Goal: Browse casually: Explore the website without a specific task or goal

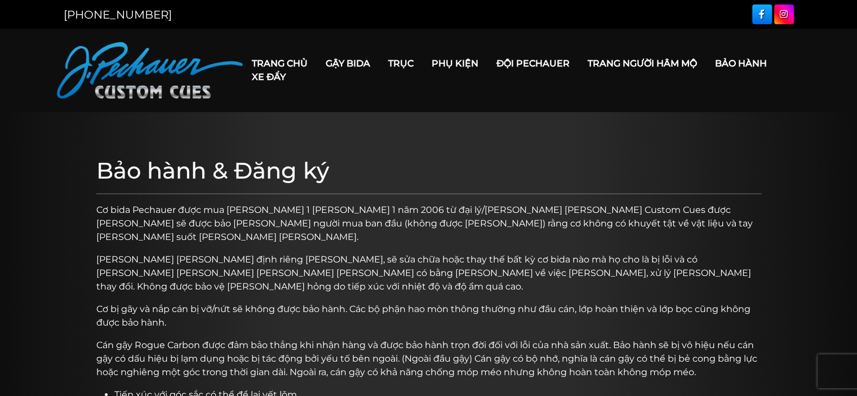
click at [262, 76] on font "Xe đẩy" at bounding box center [269, 77] width 34 height 11
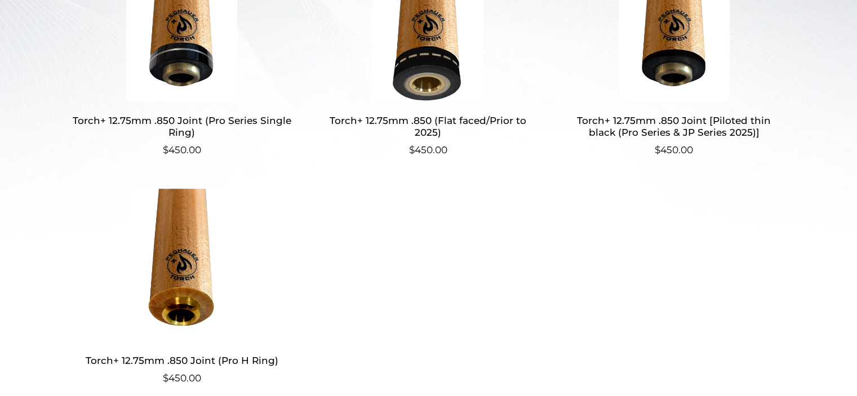
scroll to position [404, 0]
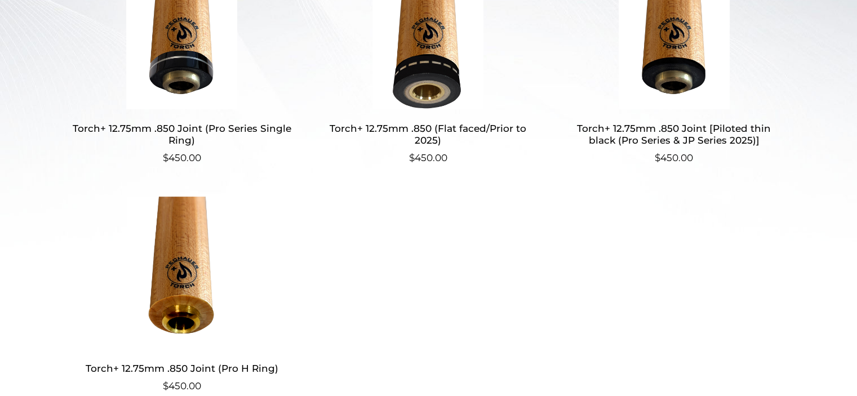
drag, startPoint x: 427, startPoint y: 250, endPoint x: 433, endPoint y: 246, distance: 6.9
click at [430, 250] on ul "Torch+ 12.75mm .850 Joint (Pro Series Single Ring) $ 450.00 Torch+ 12.75mm .850…" at bounding box center [429, 191] width 713 height 468
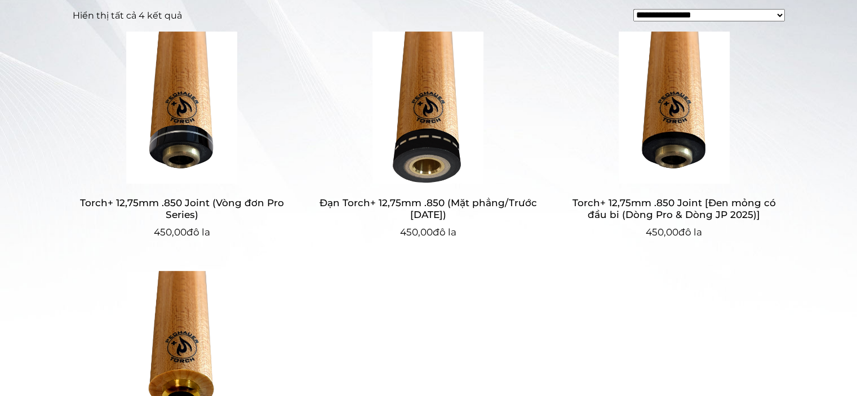
scroll to position [329, 0]
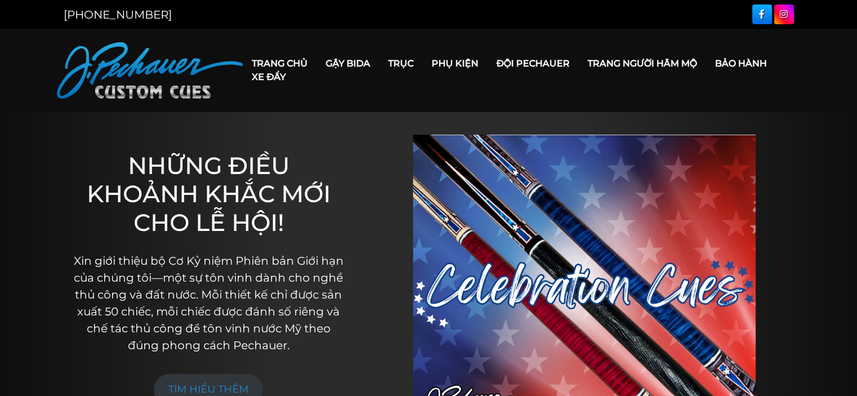
click at [294, 116] on div "NHỮNG ĐIỀU KHOẢNH KHẮC MỚI CHO LỄ HỘI! Xin giới thiệu bộ Cơ Kỷ niệm Phiên bản G…" at bounding box center [209, 278] width 300 height 333
click at [261, 63] on link "Xe đẩy" at bounding box center [269, 77] width 52 height 29
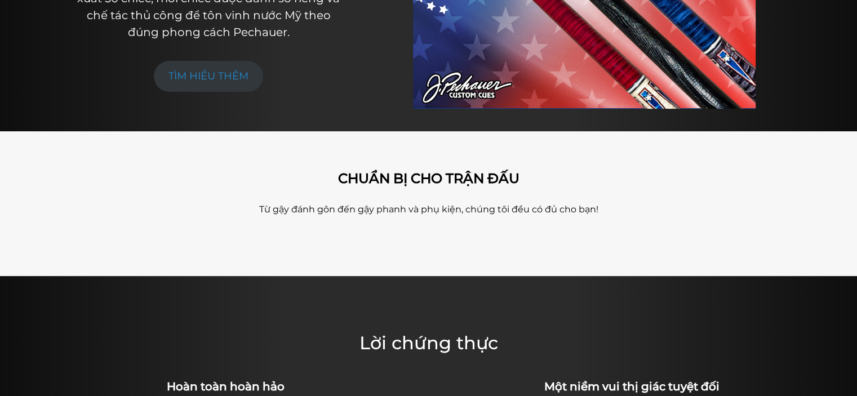
scroll to position [607, 0]
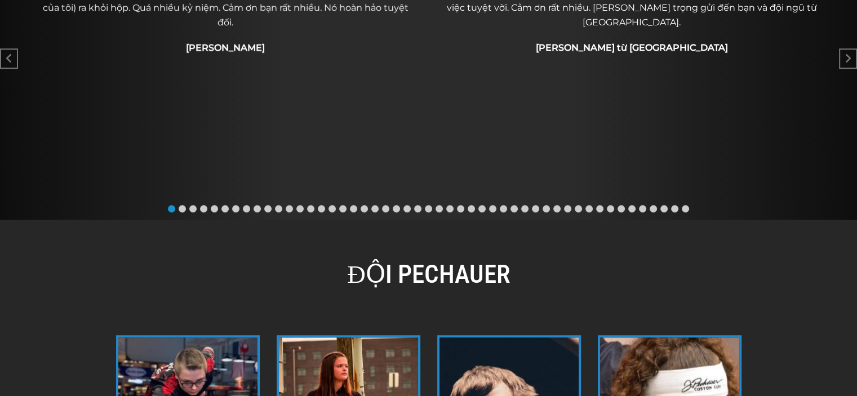
scroll to position [730, 0]
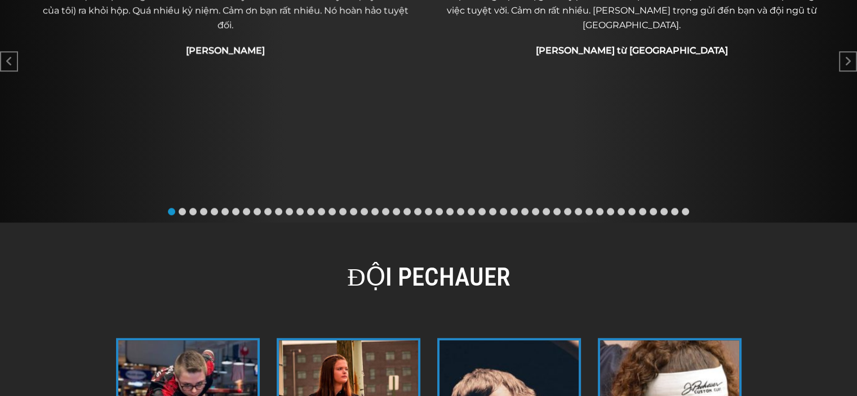
click at [184, 209] on span "Chuyển đến slide 2" at bounding box center [182, 211] width 7 height 7
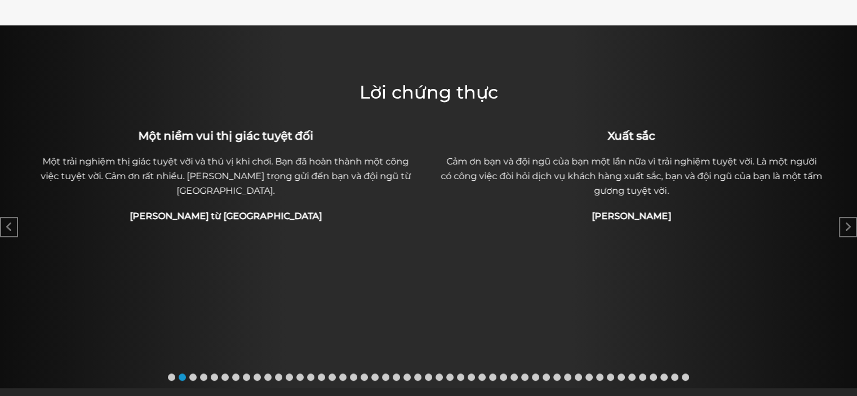
scroll to position [560, 0]
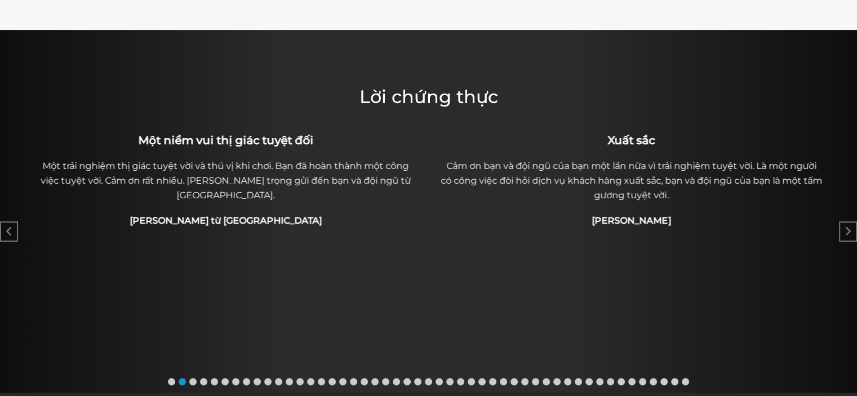
click at [194, 381] on span "Go to slide 3" at bounding box center [192, 381] width 7 height 7
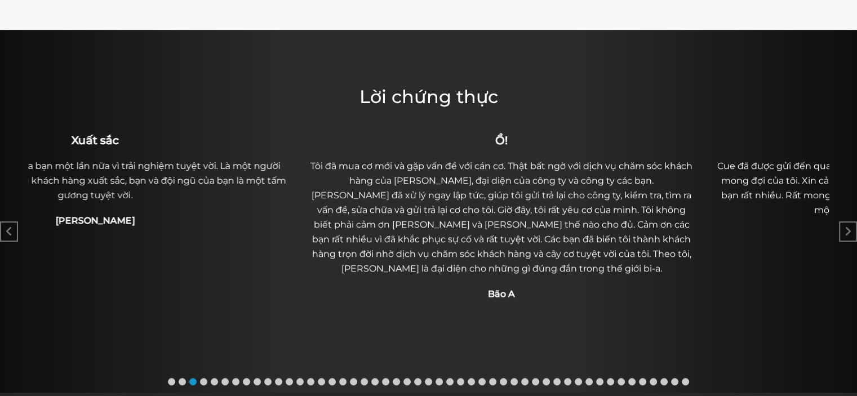
click at [527, 193] on font "Tôi đã mua cơ mới và gặp vấn đề với cán cơ. Thật bất ngờ với dịch vụ chăm sóc k…" at bounding box center [502, 217] width 382 height 113
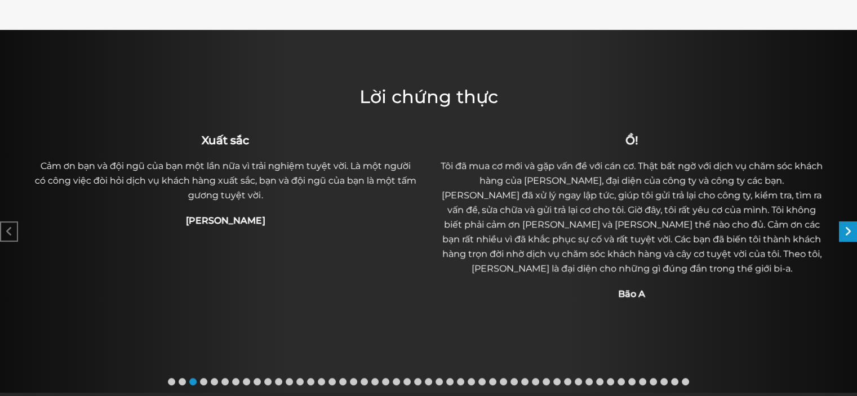
click at [846, 234] on icon "Slide tiếp theo" at bounding box center [848, 231] width 7 height 11
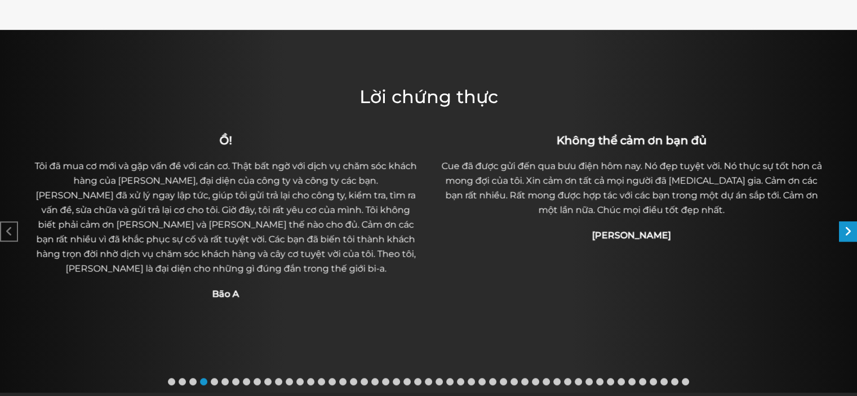
click at [840, 236] on div "Slide tiếp theo" at bounding box center [848, 232] width 18 height 20
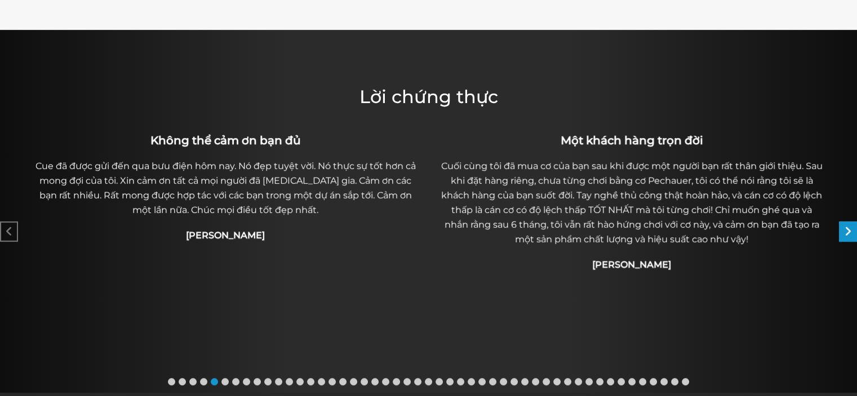
click at [840, 236] on div "Slide tiếp theo" at bounding box center [848, 232] width 18 height 20
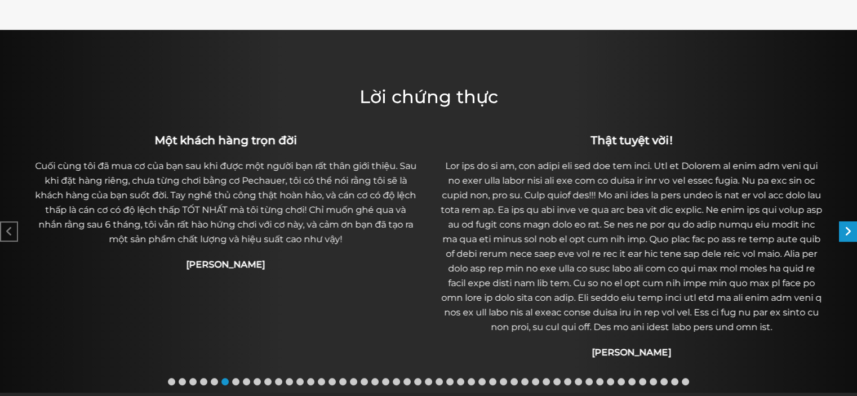
click at [840, 236] on div "Slide tiếp theo" at bounding box center [848, 232] width 18 height 20
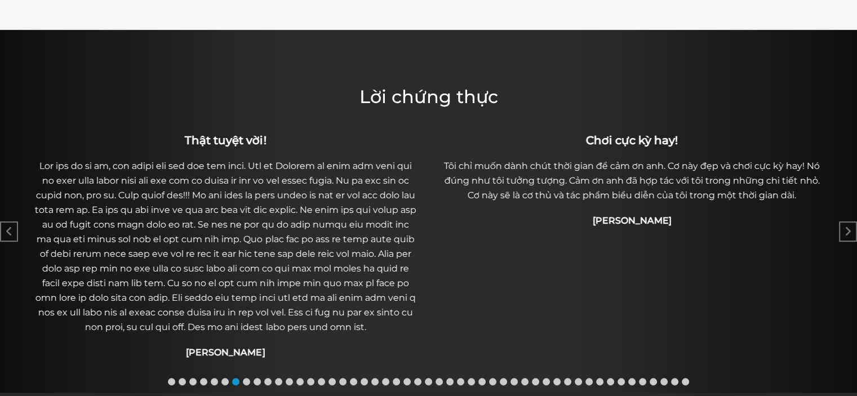
click at [839, 225] on div "TUYỆT VỜI Công việc bạn làm thật tuyệt vời. Tôi luôn nhận thấy điều đó khi ra n…" at bounding box center [428, 262] width 857 height 262
click at [843, 235] on div "Slide tiếp theo" at bounding box center [848, 232] width 18 height 20
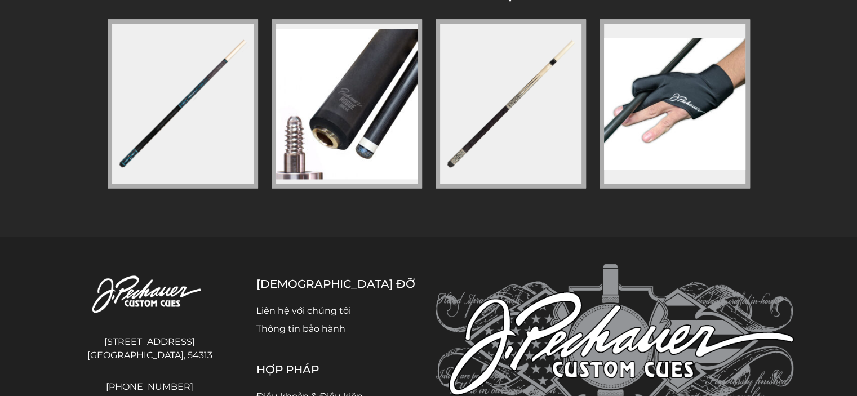
scroll to position [1732, 0]
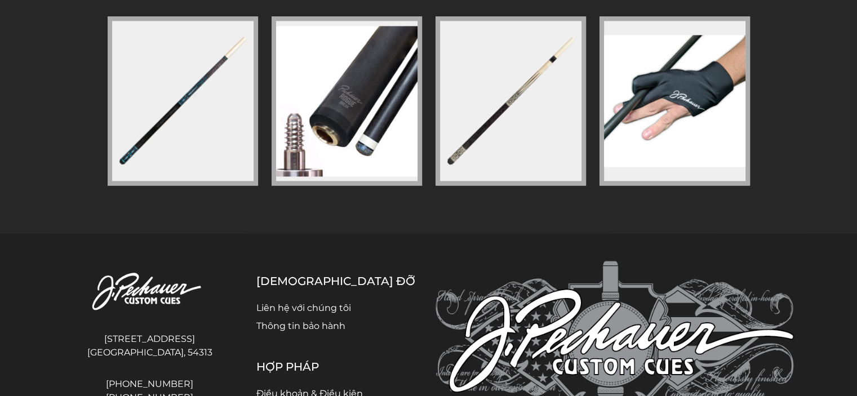
click at [184, 139] on figure at bounding box center [183, 100] width 151 height 169
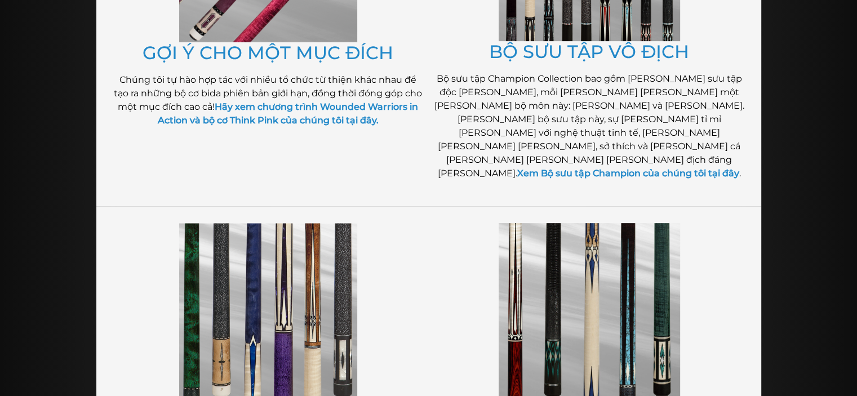
scroll to position [415, 0]
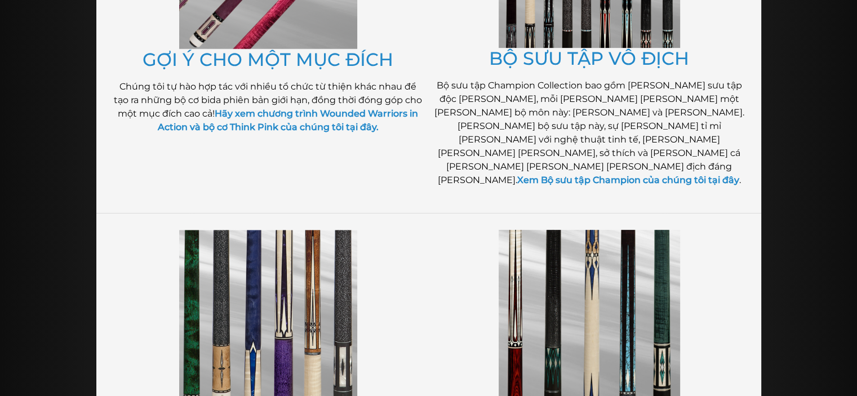
click at [724, 169] on div "BỘ SƯU TẬP VÔ ĐỊCH Bộ sưu tập Champion Collection bao gồm hai bộ sưu tập độc qu…" at bounding box center [589, 33] width 321 height 335
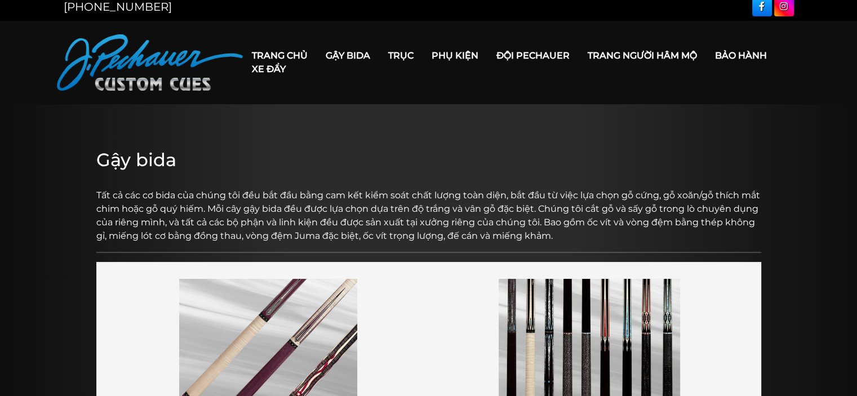
scroll to position [7, 0]
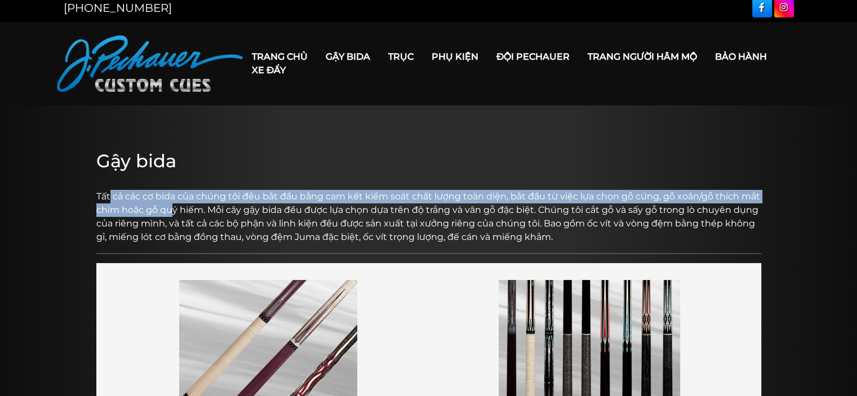
drag, startPoint x: 109, startPoint y: 201, endPoint x: 225, endPoint y: 206, distance: 115.6
click at [176, 209] on font "Tất cả các cơ bida của chúng tôi đều bắt đầu bằng cam kết kiểm soát chất lượng …" at bounding box center [428, 216] width 664 height 51
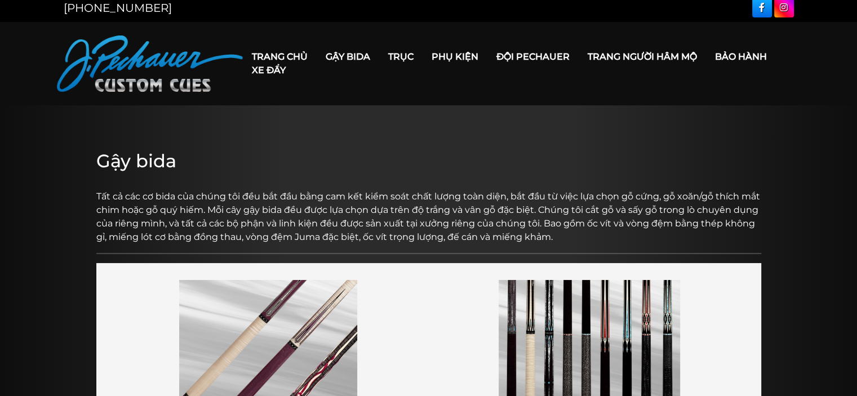
drag, startPoint x: 377, startPoint y: 241, endPoint x: 439, endPoint y: 246, distance: 62.8
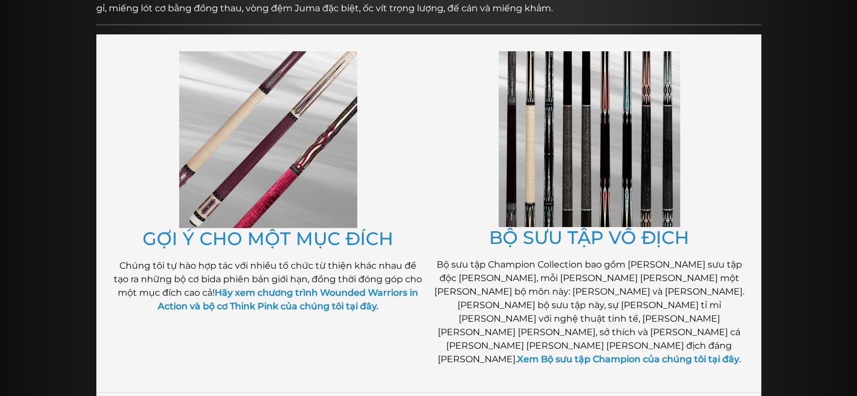
scroll to position [236, 0]
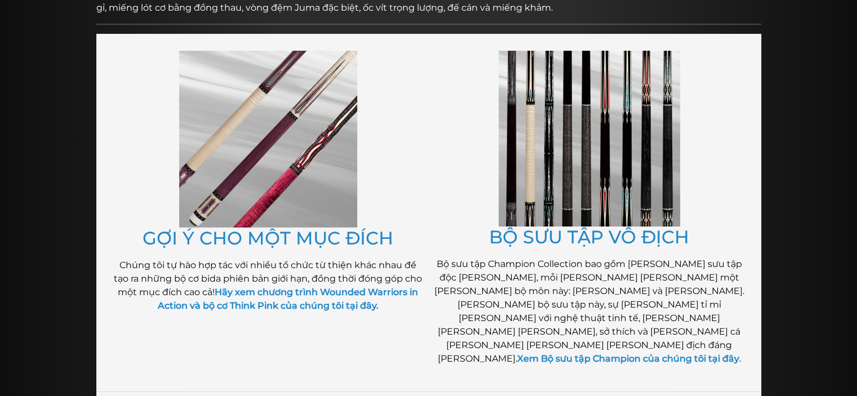
click at [300, 173] on img at bounding box center [268, 139] width 178 height 177
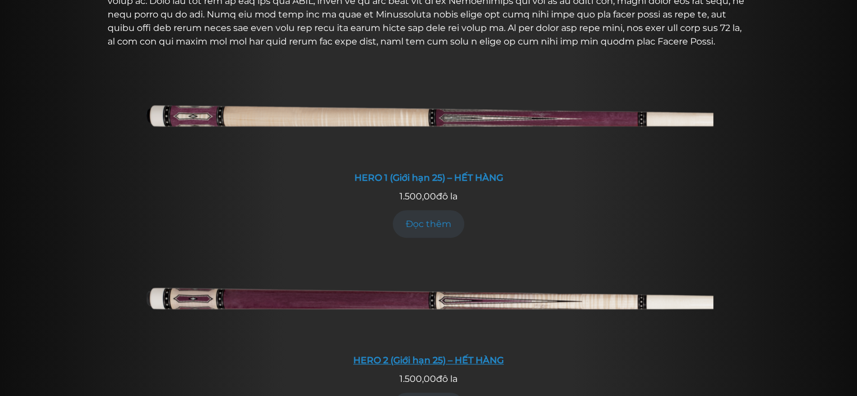
scroll to position [479, 0]
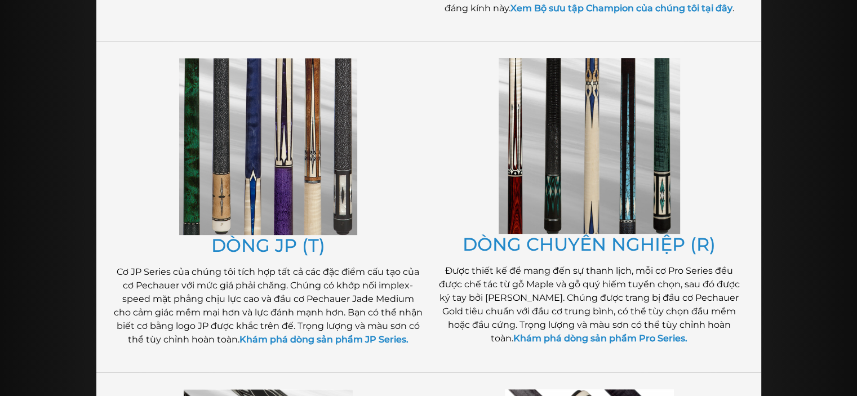
scroll to position [559, 0]
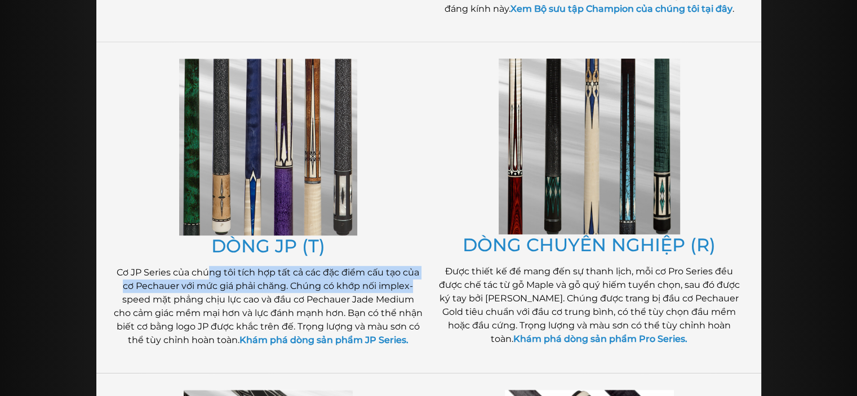
drag, startPoint x: 207, startPoint y: 268, endPoint x: 415, endPoint y: 279, distance: 207.7
click at [415, 279] on p "Cơ JP Series của chúng tôi tích hợp tất cả các đặc điểm cấu tạo của cơ Pechauer…" at bounding box center [268, 306] width 310 height 81
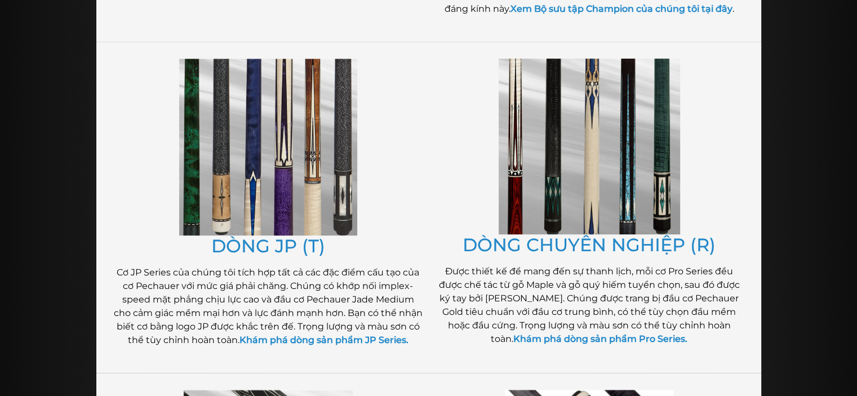
click at [419, 293] on p "Cơ JP Series của chúng tôi tích hợp tất cả các đặc điểm cấu tạo của cơ Pechauer…" at bounding box center [268, 306] width 310 height 81
drag, startPoint x: 378, startPoint y: 284, endPoint x: 149, endPoint y: 297, distance: 229.3
click at [149, 297] on font "Cơ JP Series của chúng tôi tích hợp tất cả các đặc điểm cấu tạo của cơ Pechauer…" at bounding box center [268, 306] width 309 height 78
copy font "implex-speed"
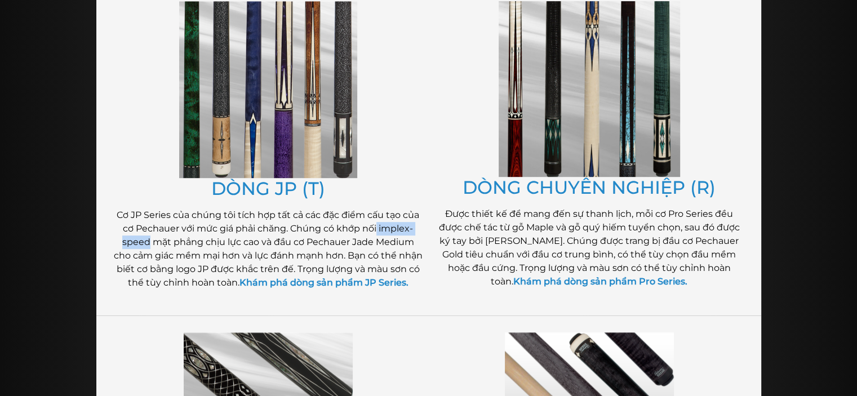
scroll to position [617, 0]
click at [413, 244] on font "Cơ JP Series của chúng tôi tích hợp tất cả các đặc điểm cấu tạo của cơ Pechauer…" at bounding box center [268, 248] width 309 height 78
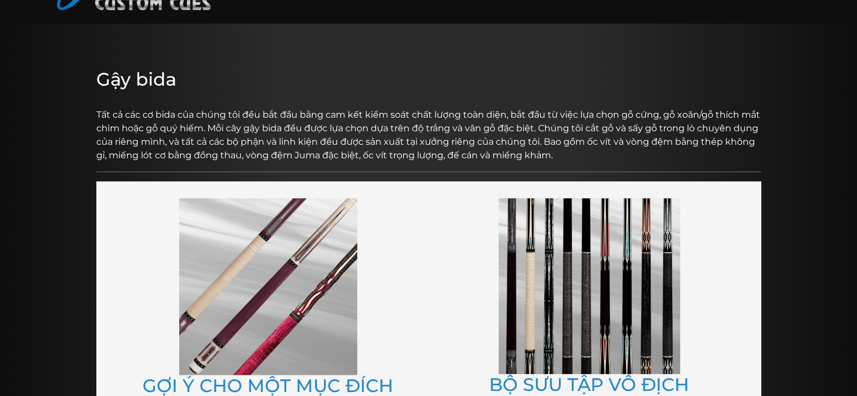
scroll to position [0, 0]
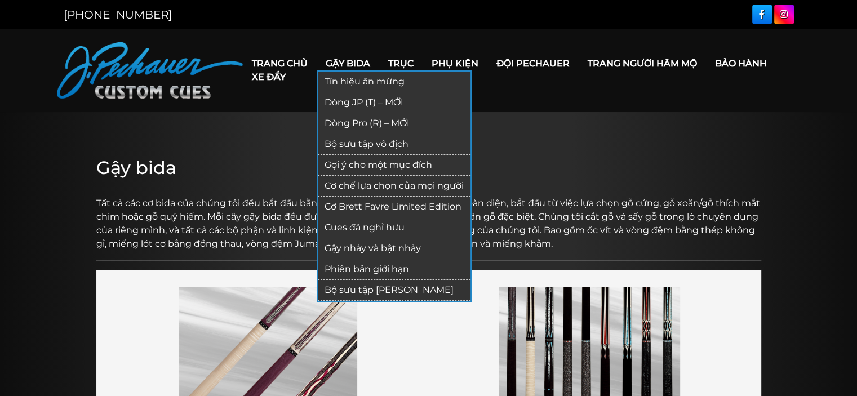
drag, startPoint x: 387, startPoint y: 86, endPoint x: 388, endPoint y: 80, distance: 6.3
click at [387, 86] on font "Tín hiệu ăn mừng" at bounding box center [365, 81] width 80 height 11
click at [390, 79] on font "Tín hiệu ăn mừng" at bounding box center [365, 81] width 80 height 11
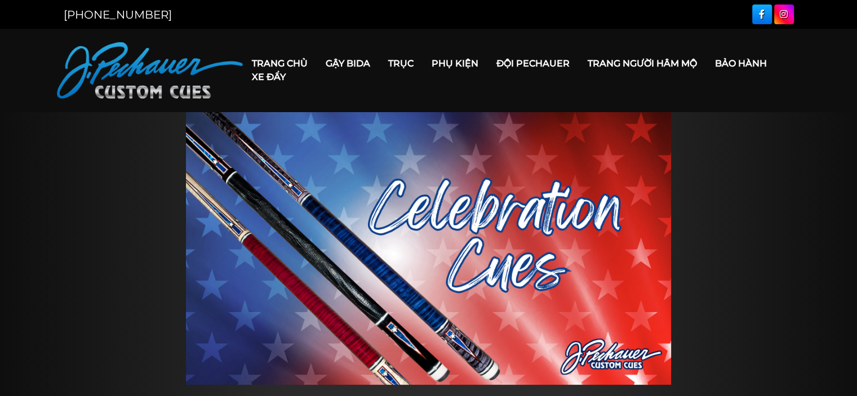
click at [547, 60] on font "Đội Pechauer" at bounding box center [533, 63] width 73 height 11
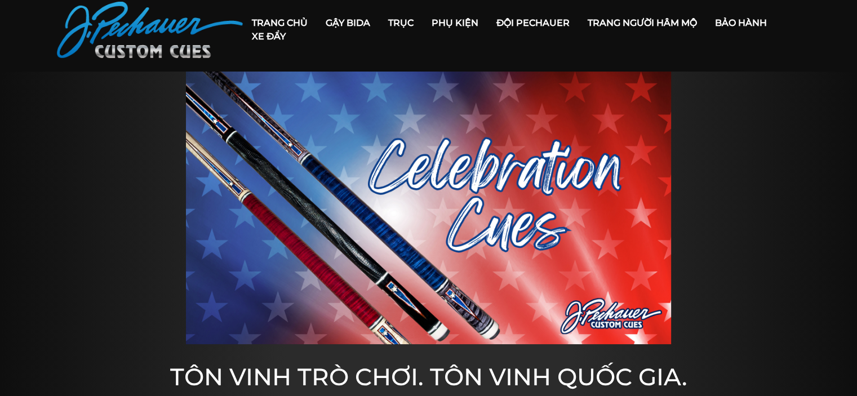
scroll to position [131, 0]
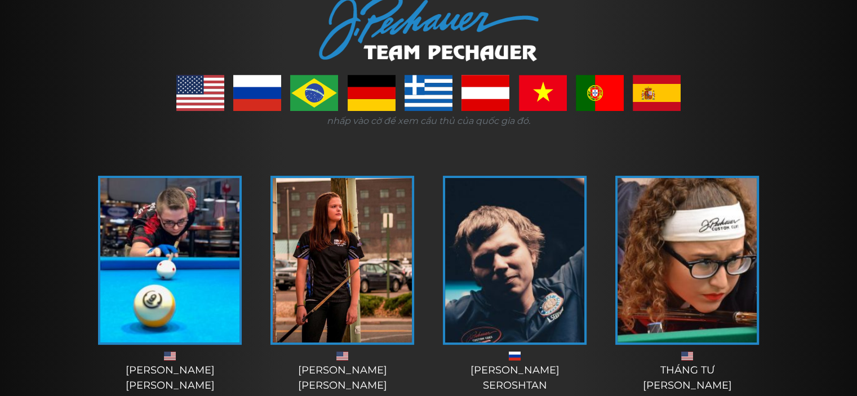
scroll to position [190, 0]
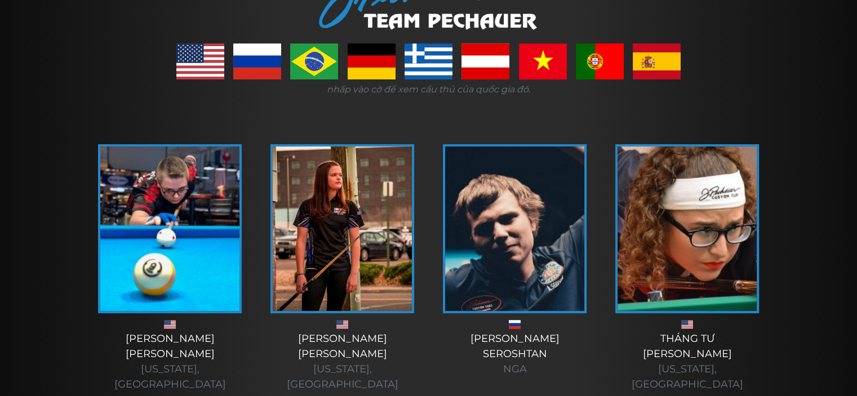
click at [550, 68] on link at bounding box center [543, 61] width 48 height 36
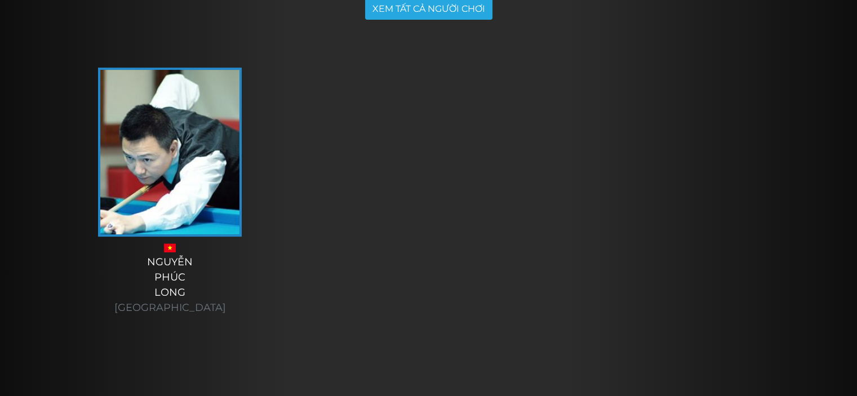
scroll to position [308, 0]
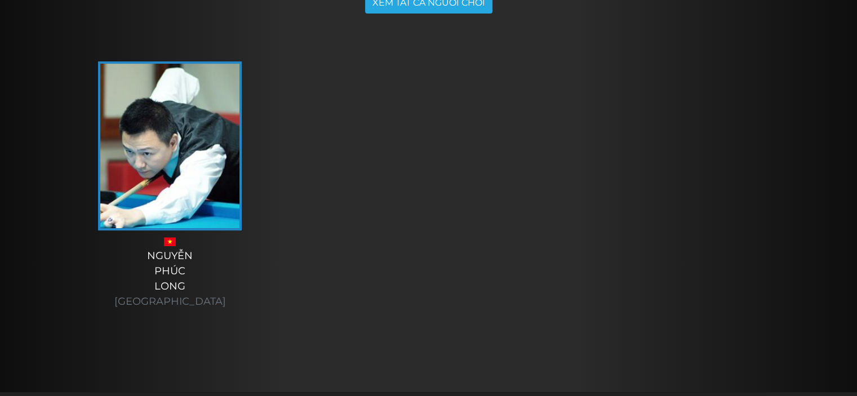
click at [198, 205] on img at bounding box center [169, 146] width 139 height 165
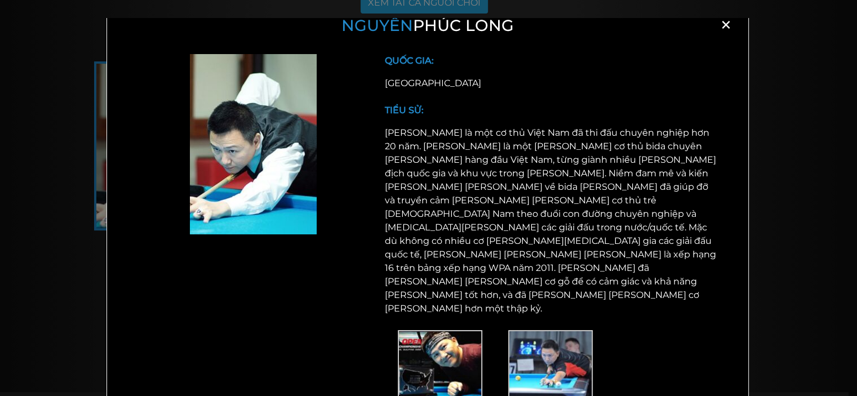
scroll to position [45, 0]
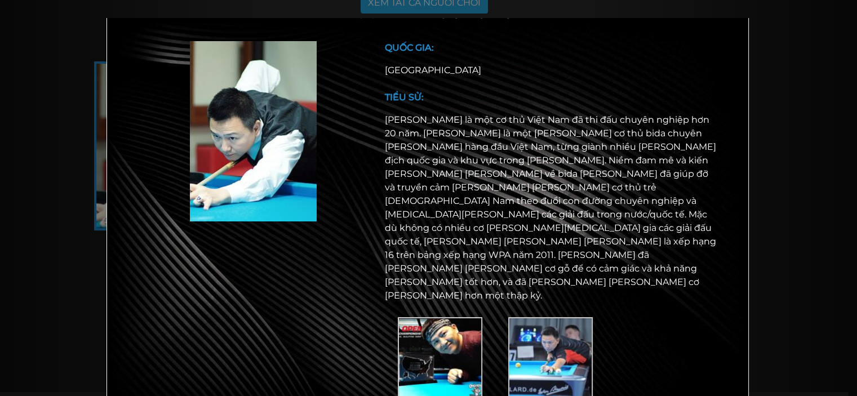
click at [807, 99] on div "Nguyễn Phúc Long × QUỐC GIA: Việt Nam TIỂU SỬ:" at bounding box center [428, 216] width 857 height 396
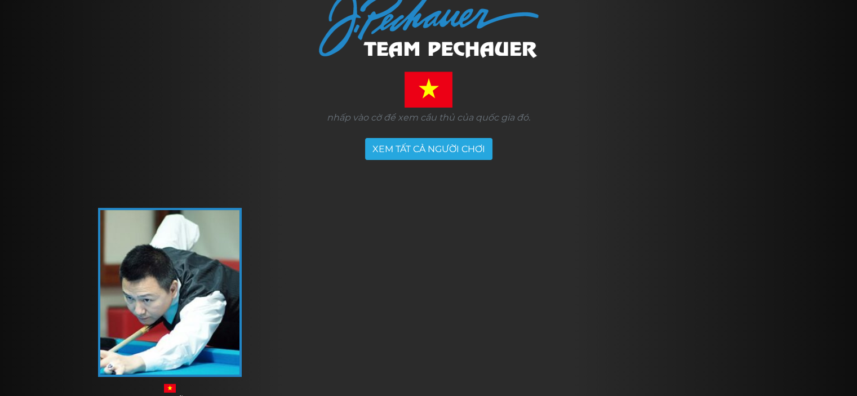
scroll to position [0, 0]
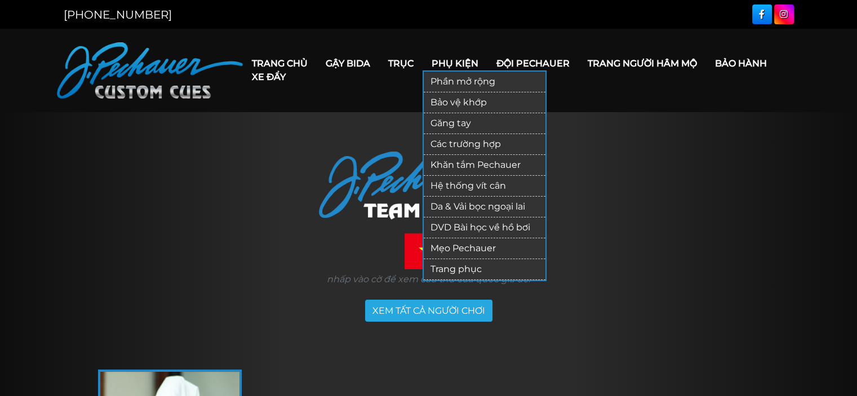
click at [472, 239] on link "Mẹo Pechauer" at bounding box center [485, 248] width 122 height 21
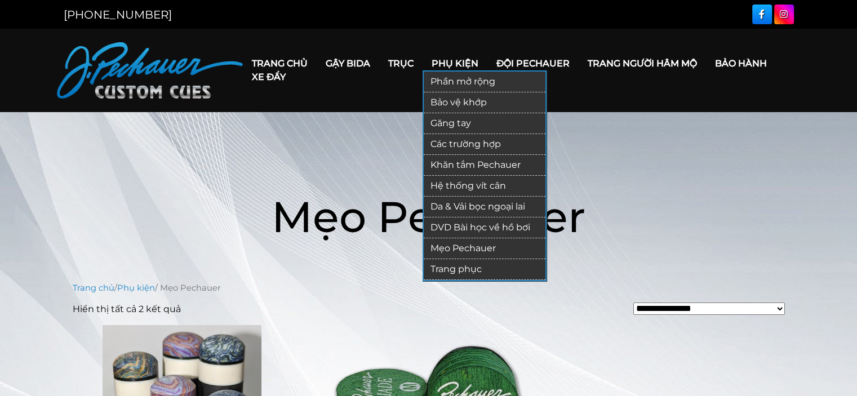
click at [489, 141] on font "Các trường hợp" at bounding box center [466, 144] width 70 height 11
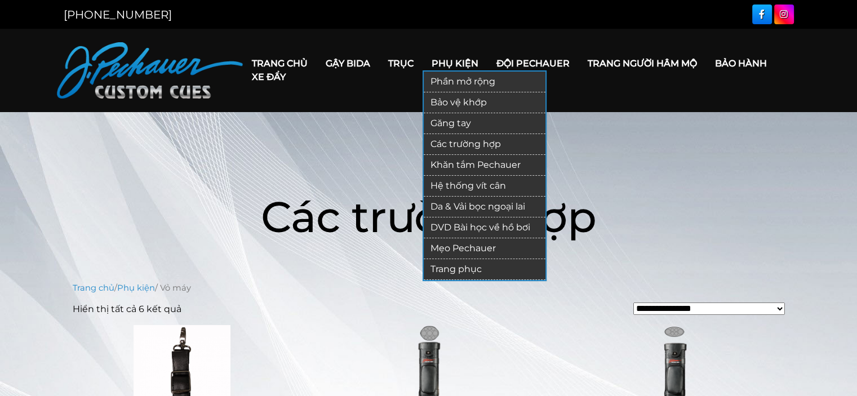
click at [453, 118] on font "Găng tay" at bounding box center [451, 123] width 41 height 11
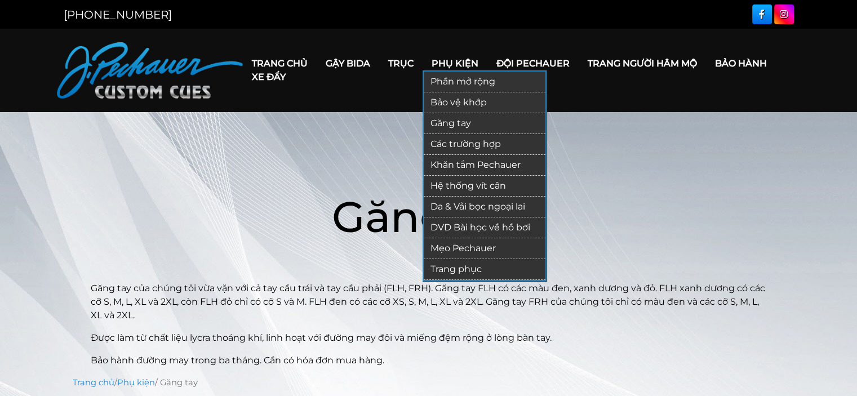
click at [497, 162] on font "Khăn tắm Pechauer" at bounding box center [476, 165] width 90 height 11
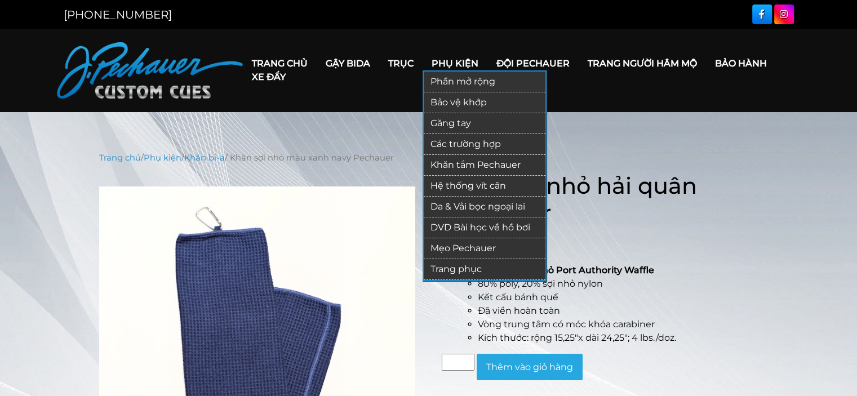
click at [486, 223] on font "DVD Bài học về hồ bơi" at bounding box center [481, 227] width 100 height 11
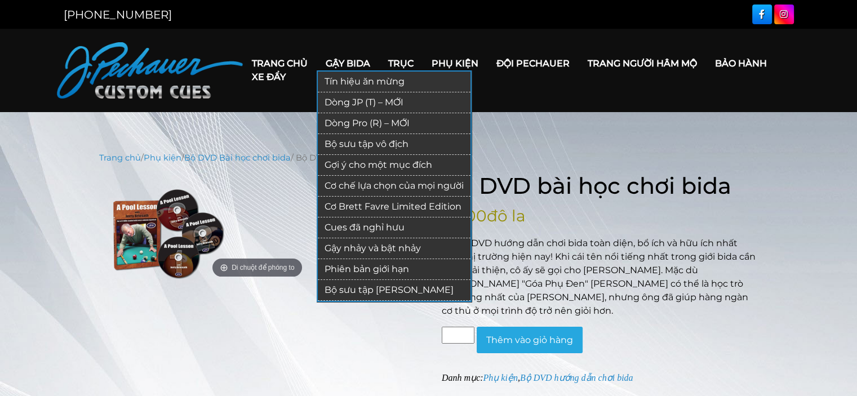
click at [345, 100] on font "Dòng JP (T) – MỚI" at bounding box center [364, 102] width 79 height 11
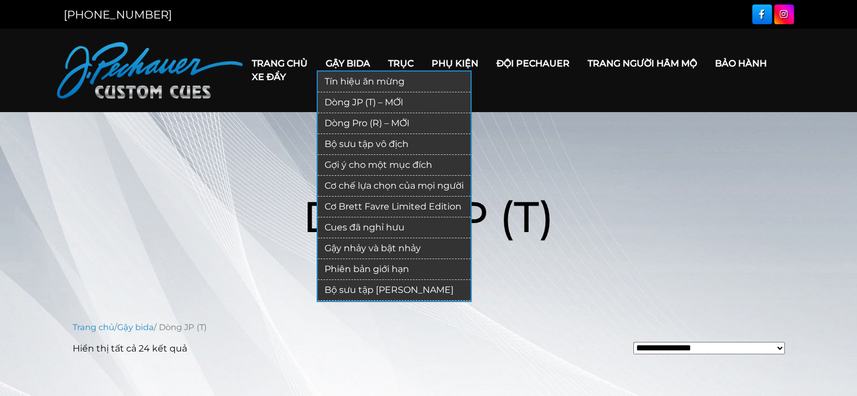
click at [366, 118] on font "Dòng Pro (R) – MỚI" at bounding box center [367, 123] width 85 height 11
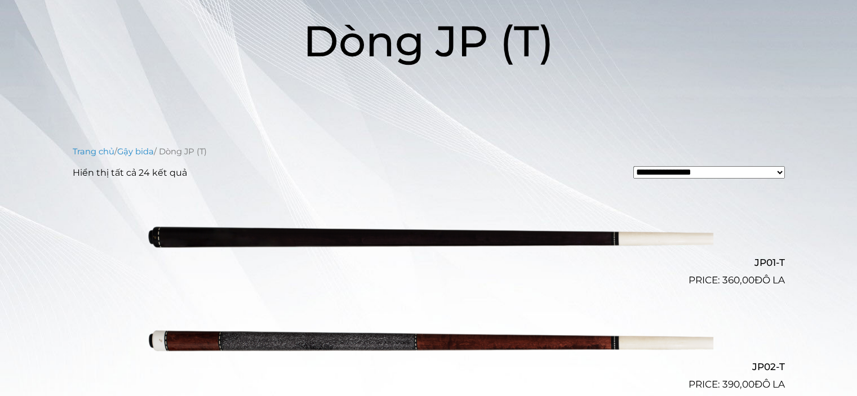
scroll to position [174, 0]
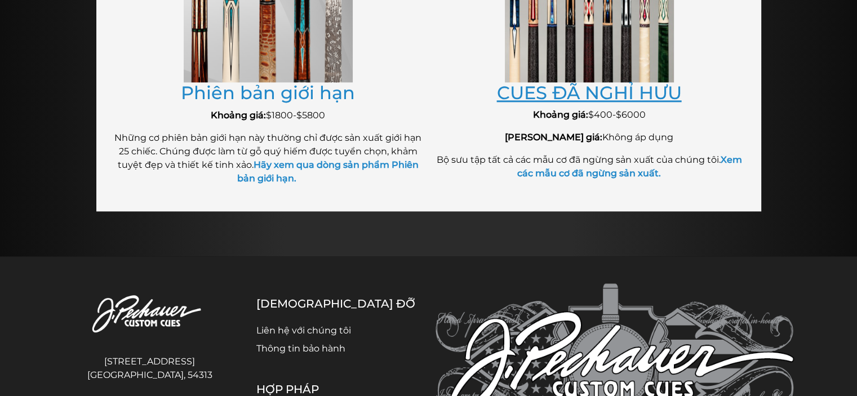
scroll to position [1539, 0]
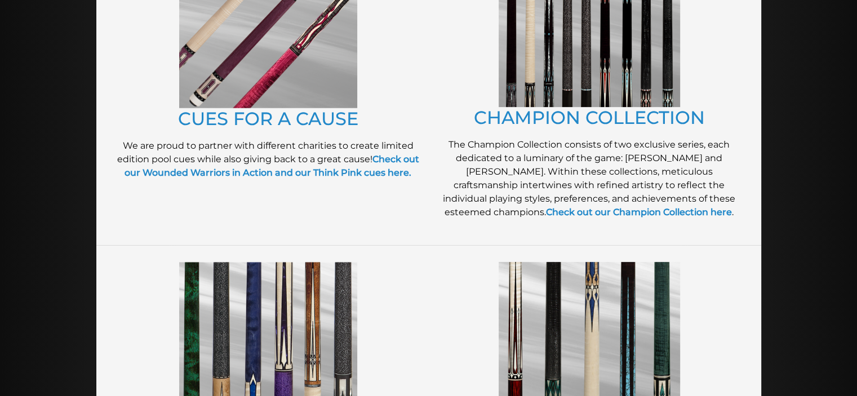
scroll to position [357, 0]
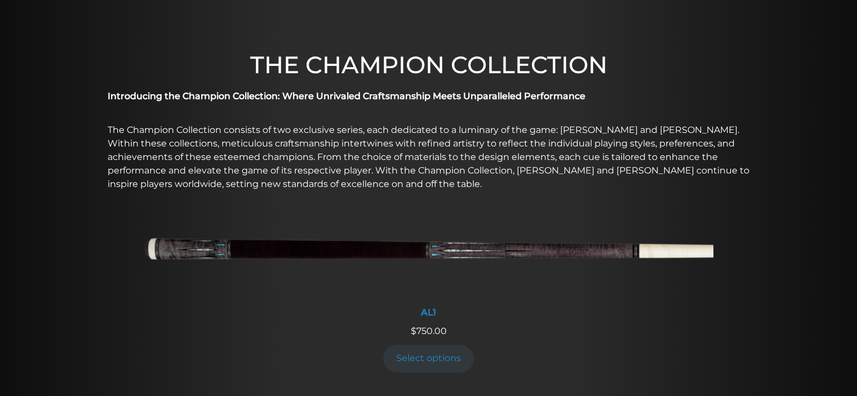
scroll to position [315, 0]
